Goal: Find specific page/section: Find specific page/section

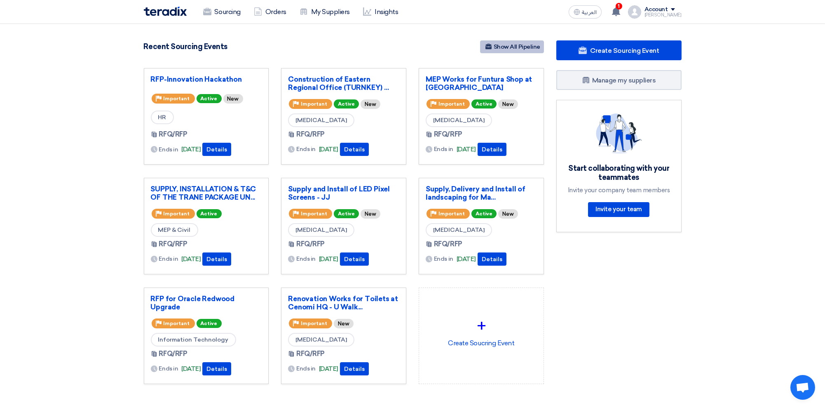
click at [530, 47] on link "Show All Pipeline" at bounding box center [512, 46] width 64 height 13
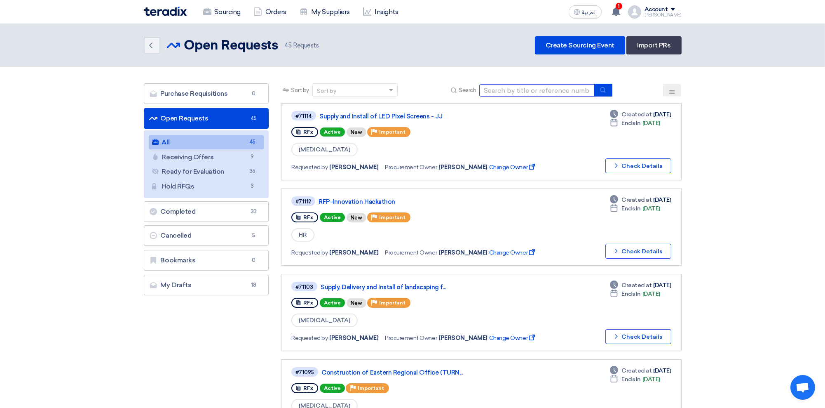
click at [525, 91] on input at bounding box center [536, 90] width 115 height 12
type input "iso"
click at [609, 87] on button "submit" at bounding box center [603, 90] width 18 height 13
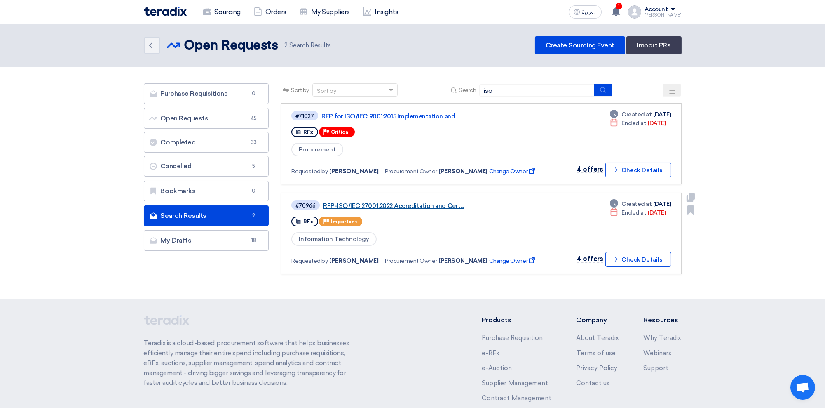
click at [389, 202] on link "RFP-ISO/IEC 27001:2022 Accreditation and Cert..." at bounding box center [426, 205] width 206 height 7
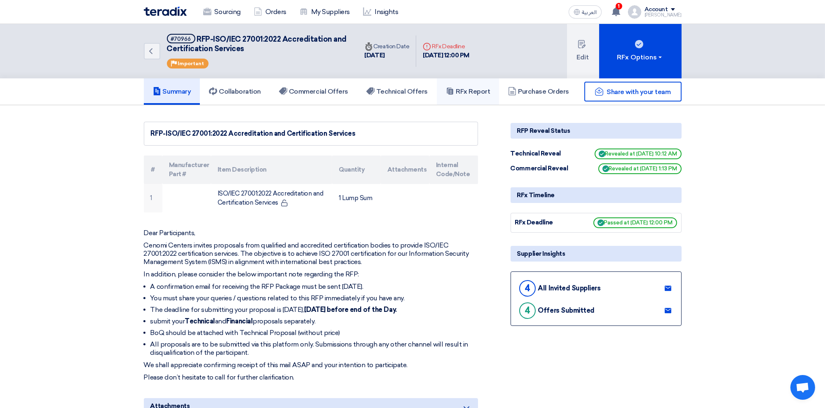
click at [479, 89] on h5 "RFx Report" at bounding box center [468, 91] width 44 height 8
